Goal: Task Accomplishment & Management: Manage account settings

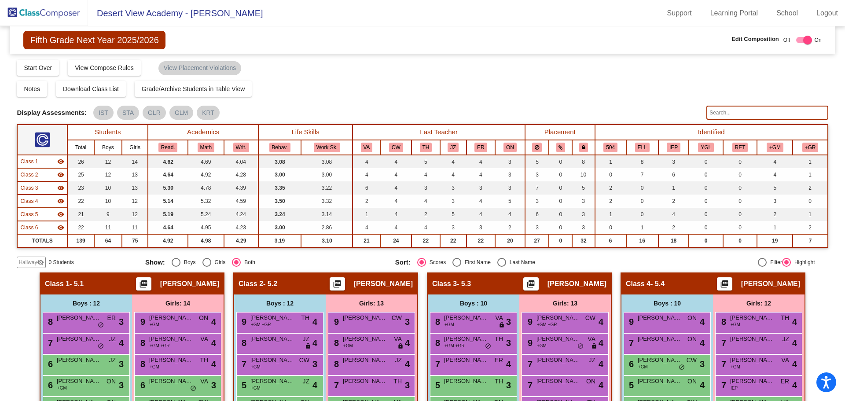
click at [55, 15] on img at bounding box center [44, 13] width 88 height 26
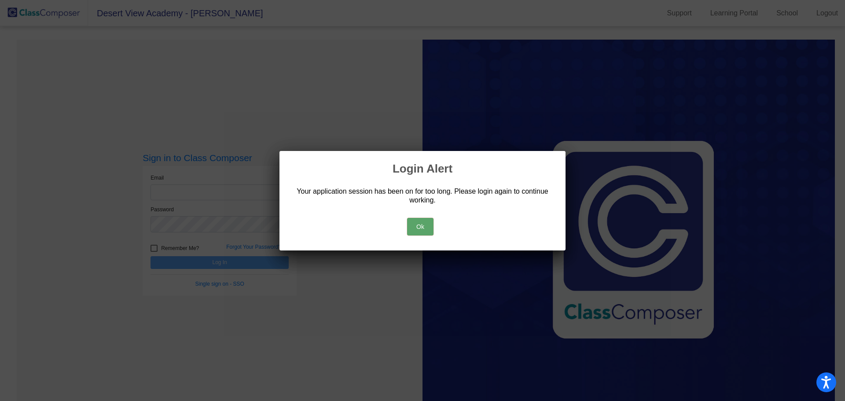
click at [419, 224] on button "Ok" at bounding box center [420, 227] width 26 height 18
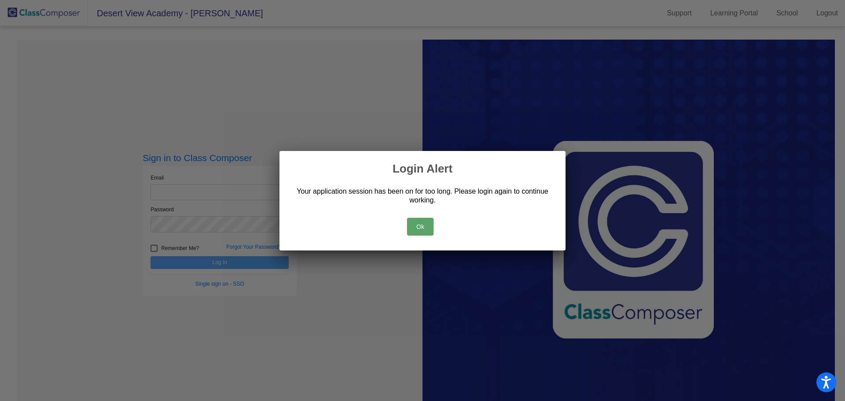
click at [419, 224] on button "Ok" at bounding box center [420, 227] width 26 height 18
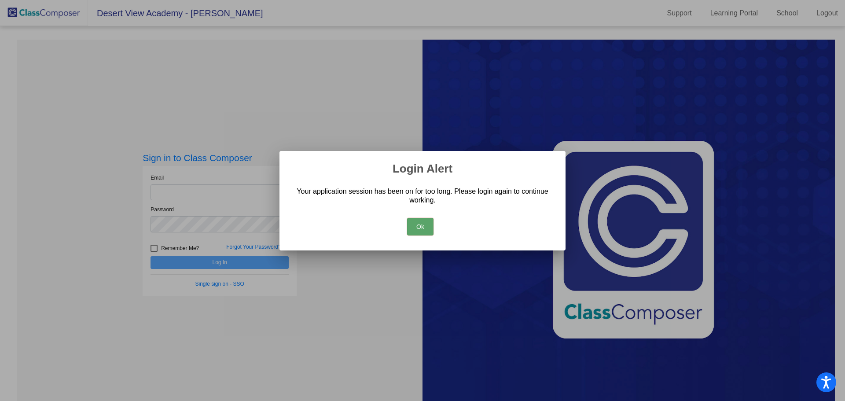
click at [419, 224] on button "Ok" at bounding box center [420, 227] width 26 height 18
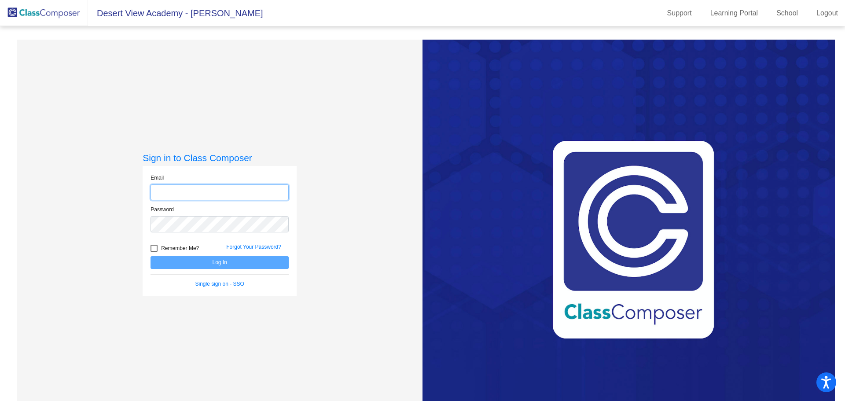
click at [233, 193] on input "email" at bounding box center [220, 192] width 138 height 16
type input "[EMAIL_ADDRESS][DOMAIN_NAME]"
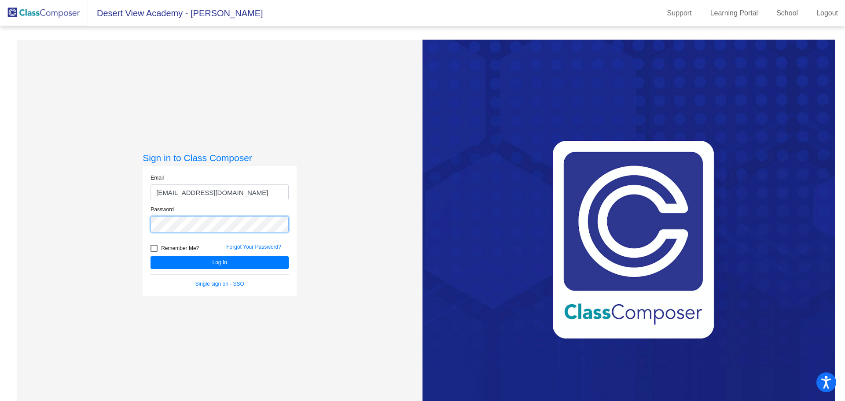
click at [151, 256] on button "Log In" at bounding box center [220, 262] width 138 height 13
click at [254, 196] on input "[EMAIL_ADDRESS][DOMAIN_NAME]" at bounding box center [220, 192] width 138 height 16
click at [51, 14] on img at bounding box center [44, 13] width 88 height 26
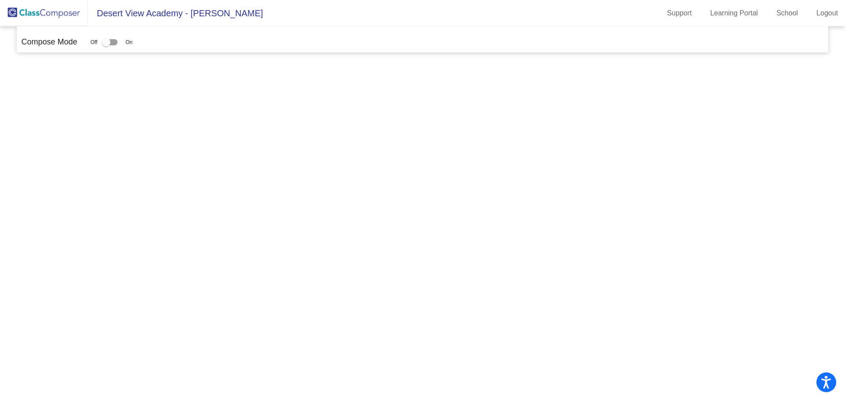
click at [72, 16] on img at bounding box center [44, 13] width 88 height 26
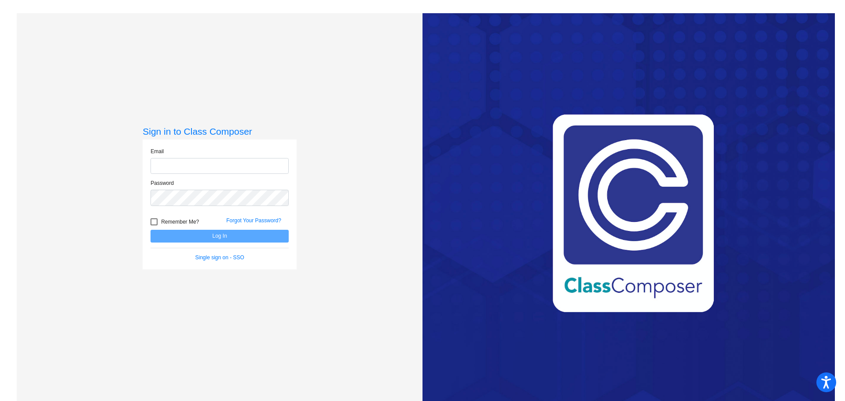
click at [232, 167] on input "email" at bounding box center [220, 166] width 138 height 16
type input "[EMAIL_ADDRESS][DOMAIN_NAME]"
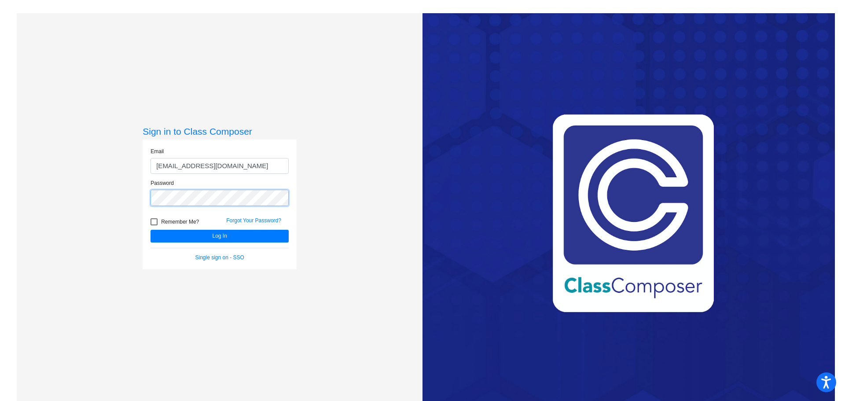
click at [151, 230] on button "Log In" at bounding box center [220, 236] width 138 height 13
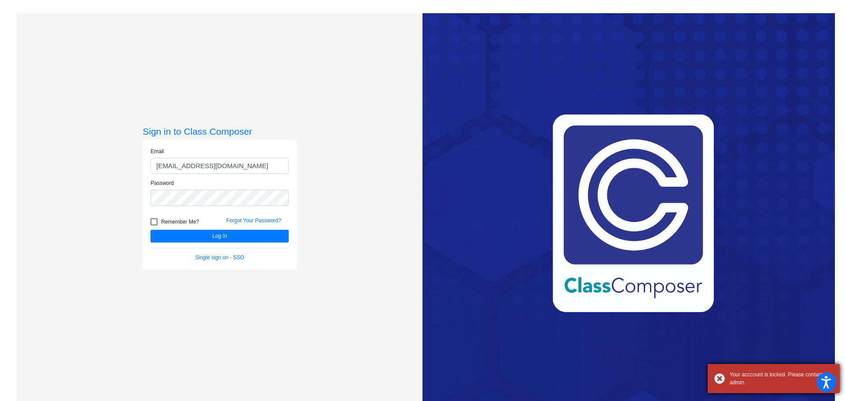
click at [790, 386] on div "Your acccount is locked. Please contact admin." at bounding box center [781, 379] width 103 height 16
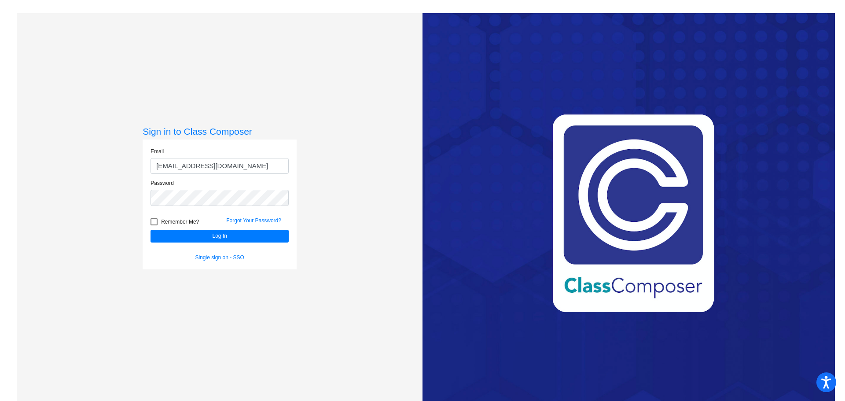
click at [375, 304] on div "Sign in to Class Composer Email [EMAIL_ADDRESS][DOMAIN_NAME] Password Remember …" at bounding box center [220, 213] width 406 height 401
